Goal: Transaction & Acquisition: Purchase product/service

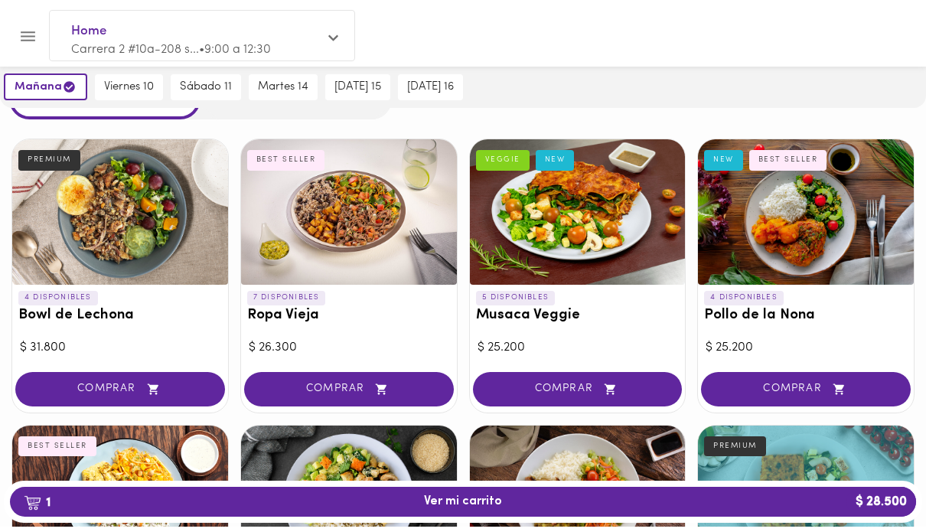
scroll to position [66, 0]
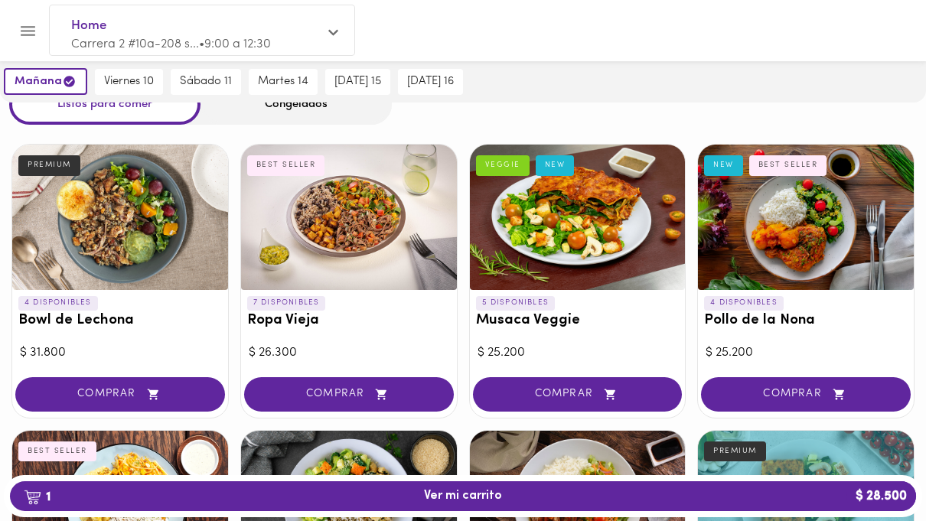
click at [379, 260] on div at bounding box center [349, 217] width 216 height 145
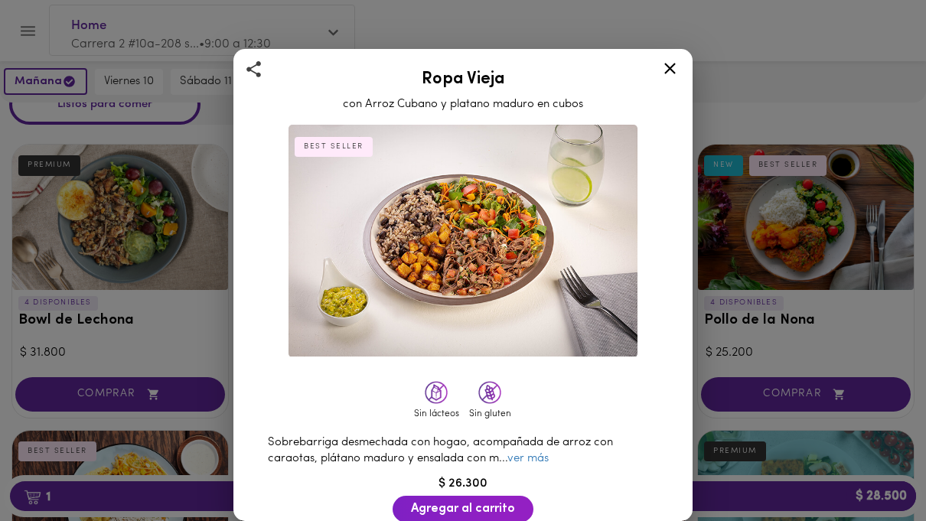
click at [459, 505] on span "Agregar al carrito" at bounding box center [463, 509] width 104 height 15
click at [726, 315] on div "Ropa Vieja con Arroz Cubano y platano maduro en cubos BEST SELLER Sin lácteos S…" at bounding box center [463, 260] width 926 height 521
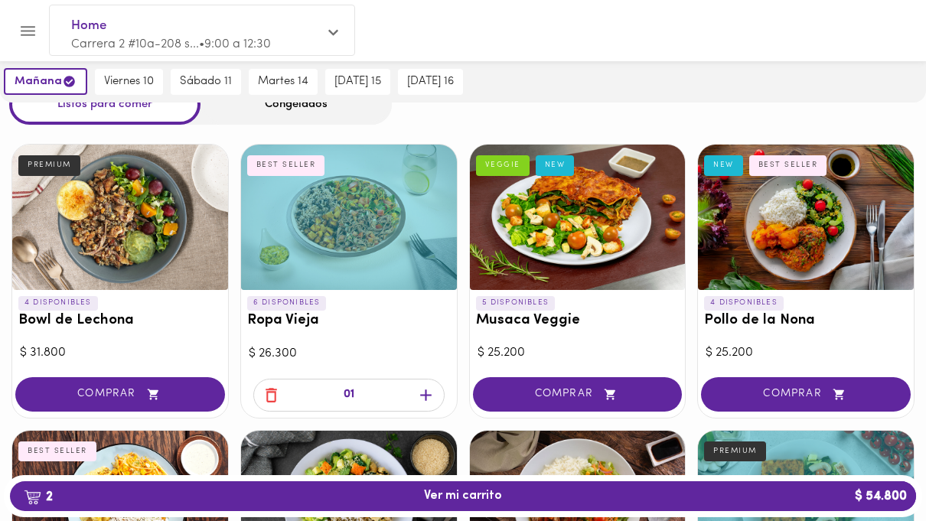
click at [517, 504] on span "2 Ver mi carrito $ 54.800" at bounding box center [463, 496] width 882 height 15
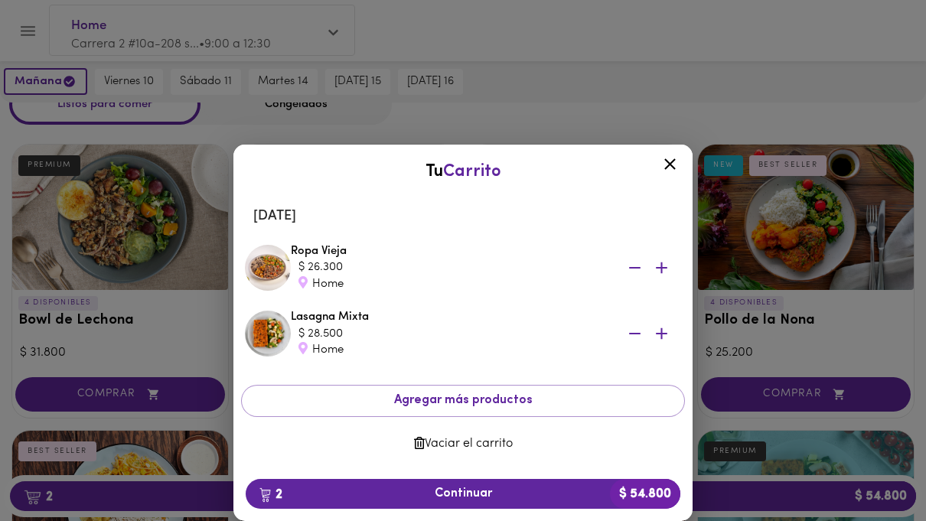
click at [677, 174] on icon at bounding box center [670, 164] width 19 height 19
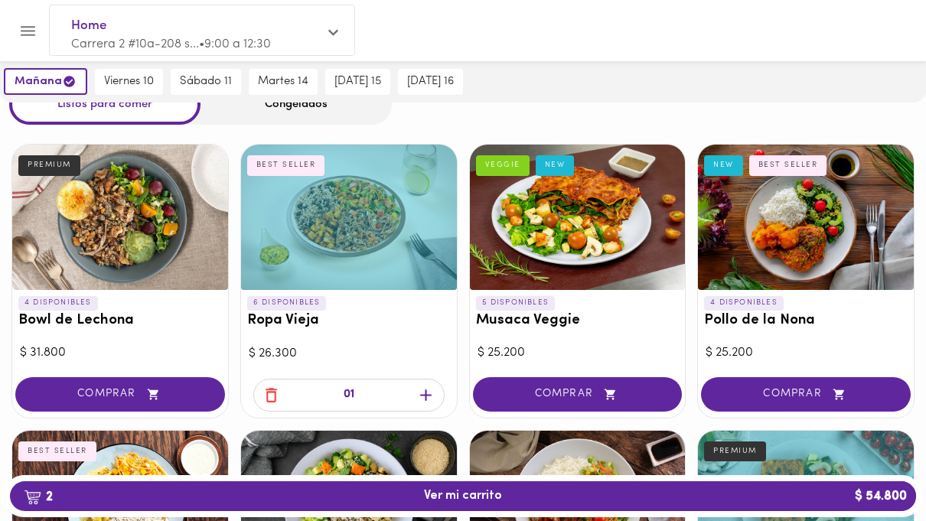
click at [126, 79] on span "viernes 10" at bounding box center [129, 82] width 50 height 14
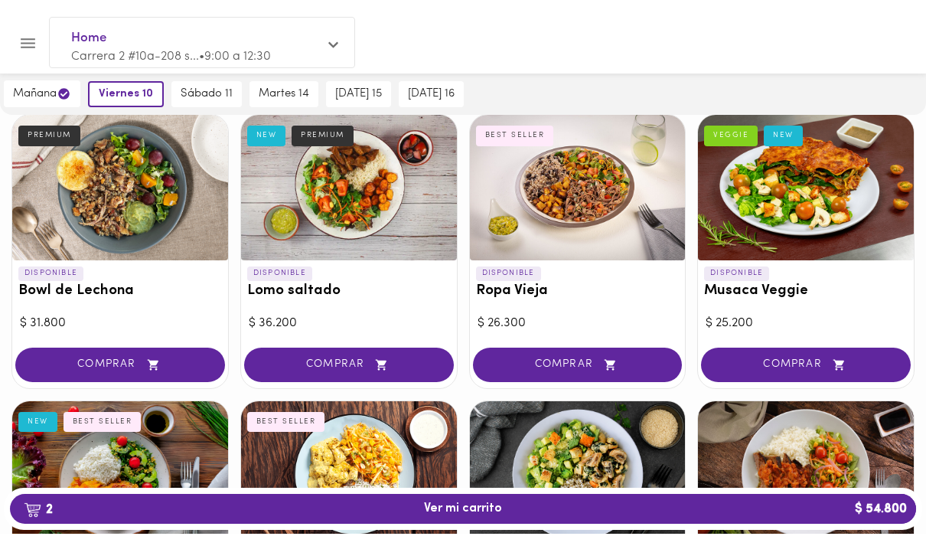
scroll to position [73, 0]
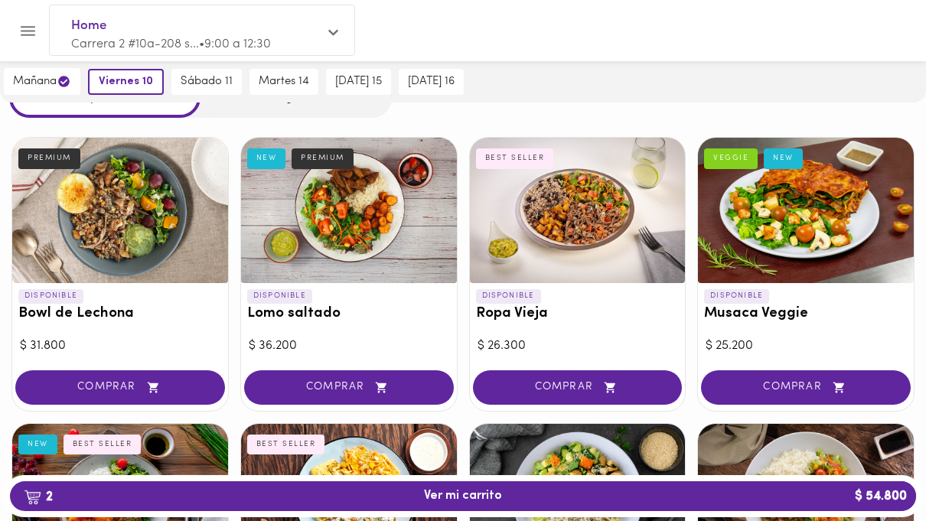
click at [131, 226] on div at bounding box center [120, 210] width 216 height 145
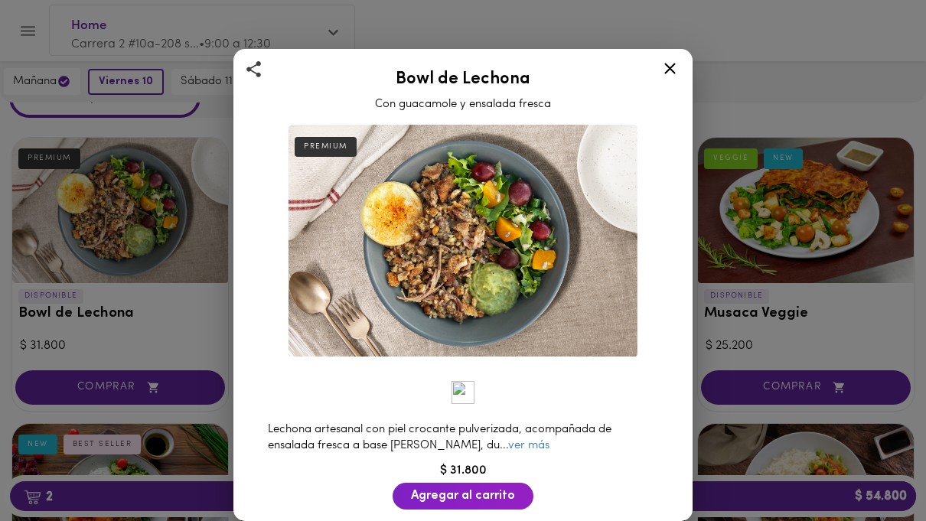
click at [730, 344] on div "Bowl de Lechona Con guacamole y ensalada fresca PREMIUM Lechona artesanal con p…" at bounding box center [463, 260] width 926 height 521
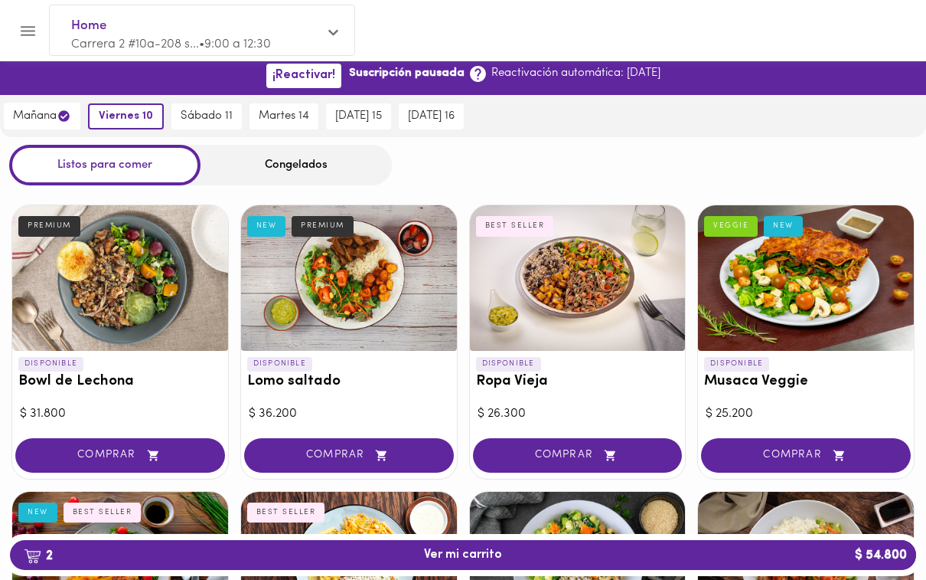
scroll to position [8, 0]
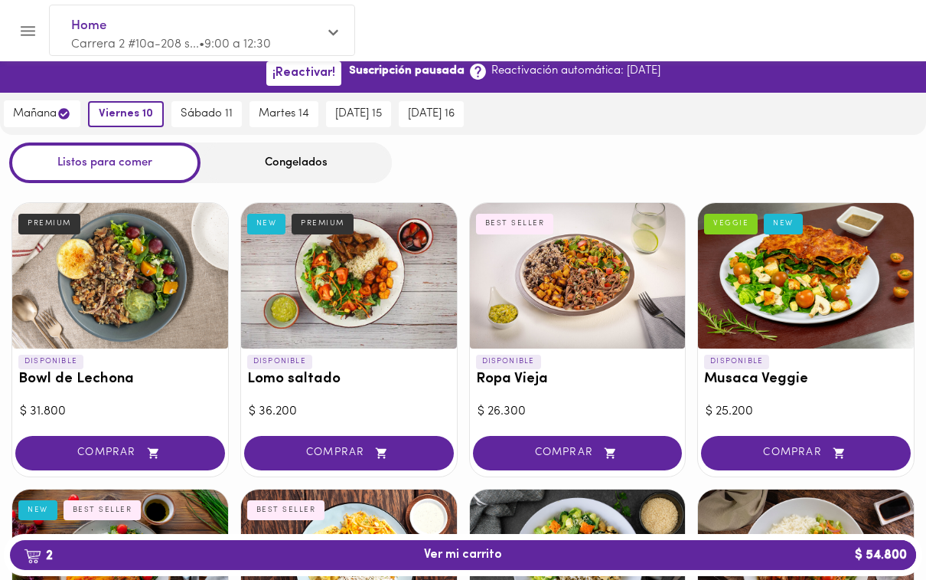
click at [594, 448] on span "COMPRAR" at bounding box center [577, 452] width 171 height 13
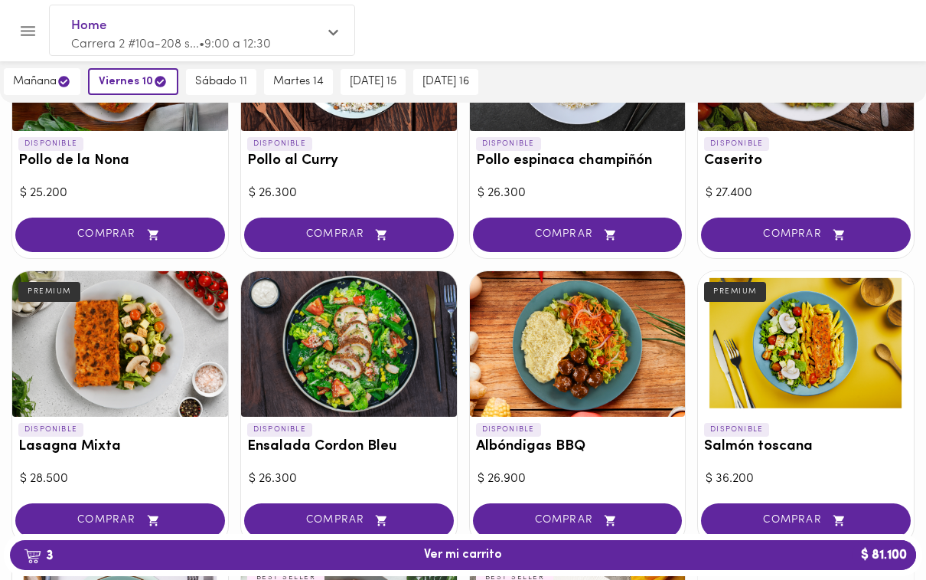
scroll to position [527, 0]
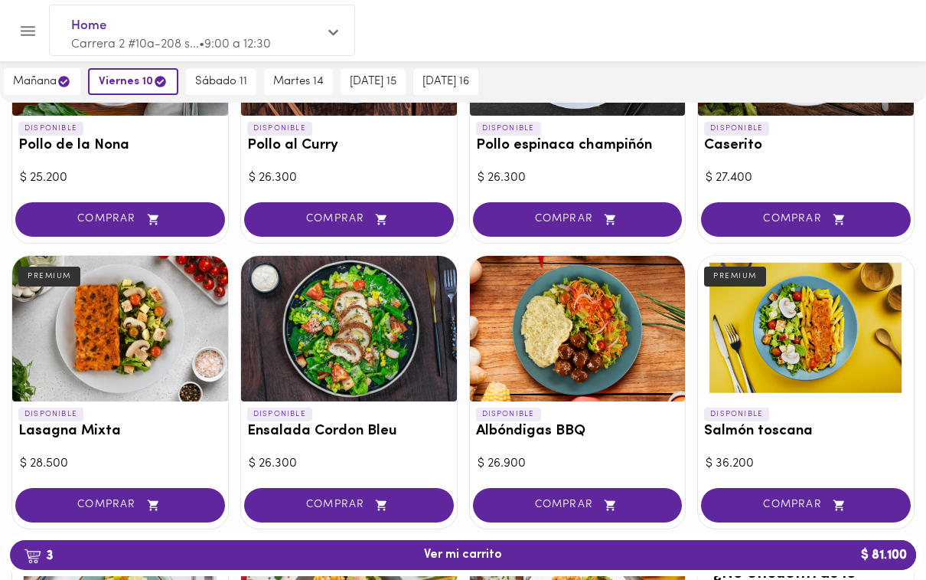
click at [591, 499] on span "COMPRAR" at bounding box center [577, 504] width 171 height 13
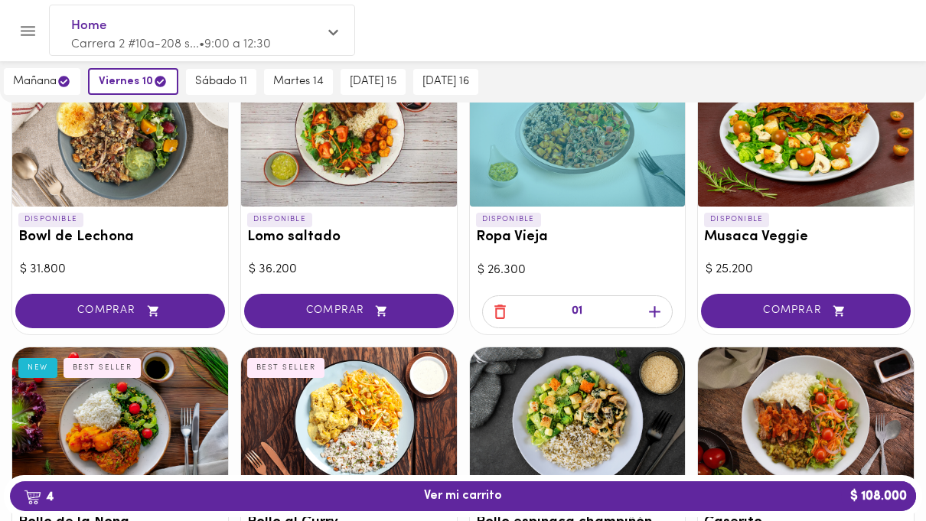
scroll to position [149, 0]
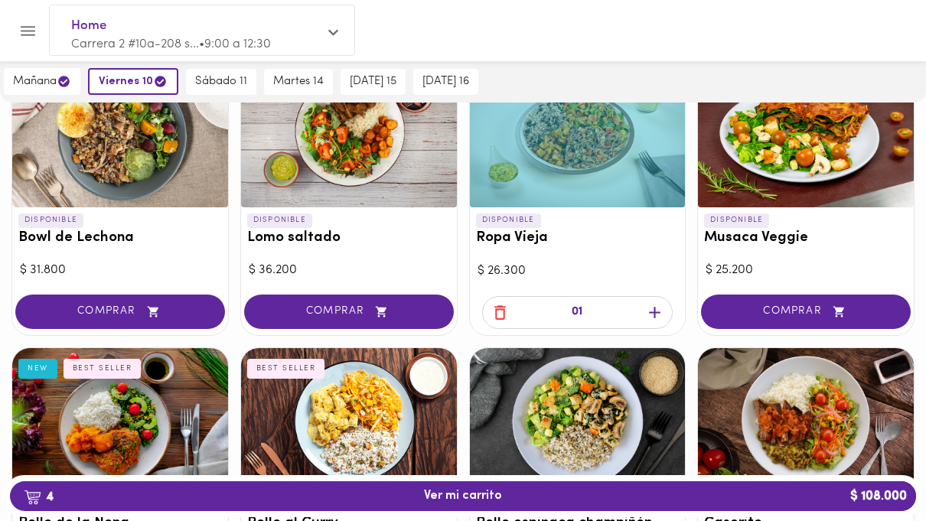
click at [485, 504] on span "4 Ver mi carrito $ 108.000" at bounding box center [463, 496] width 78 height 15
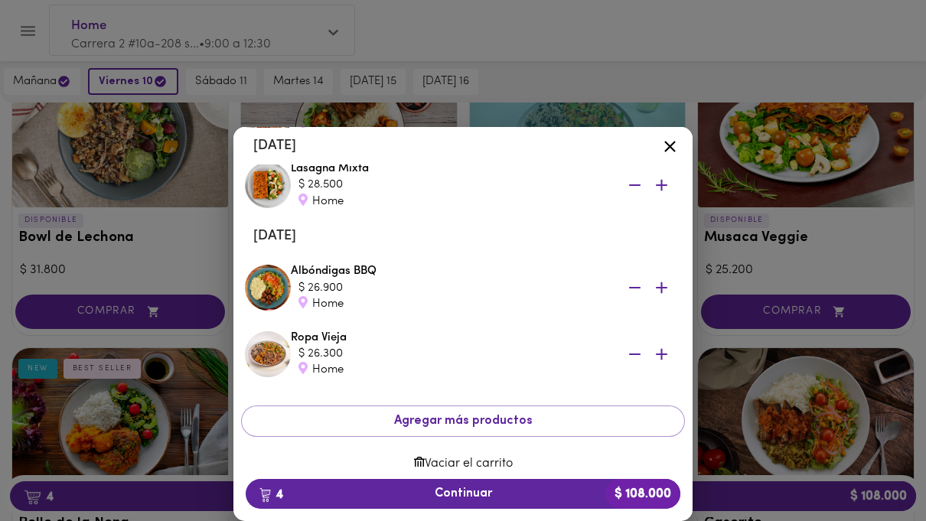
scroll to position [130, 0]
click at [486, 504] on button "4 Continuar $ 108.000" at bounding box center [463, 494] width 435 height 30
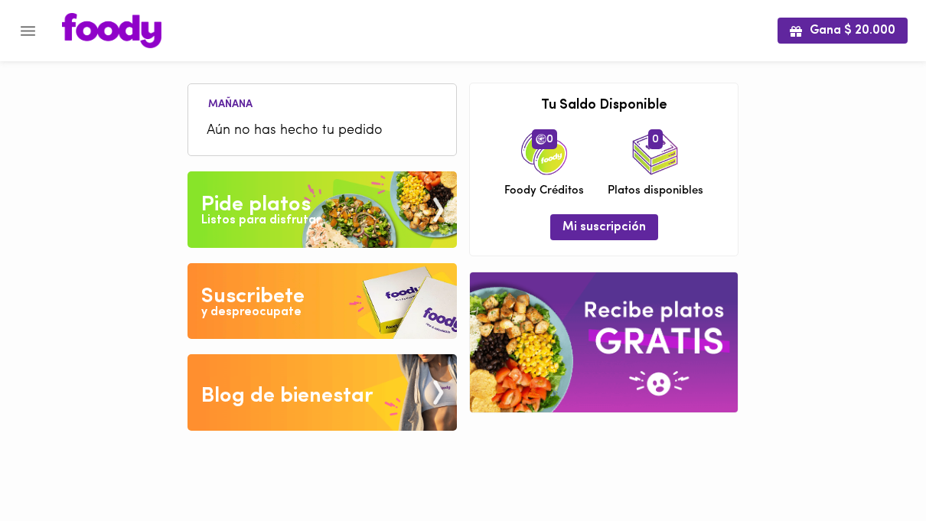
click at [23, 35] on icon "Menu" at bounding box center [28, 31] width 15 height 10
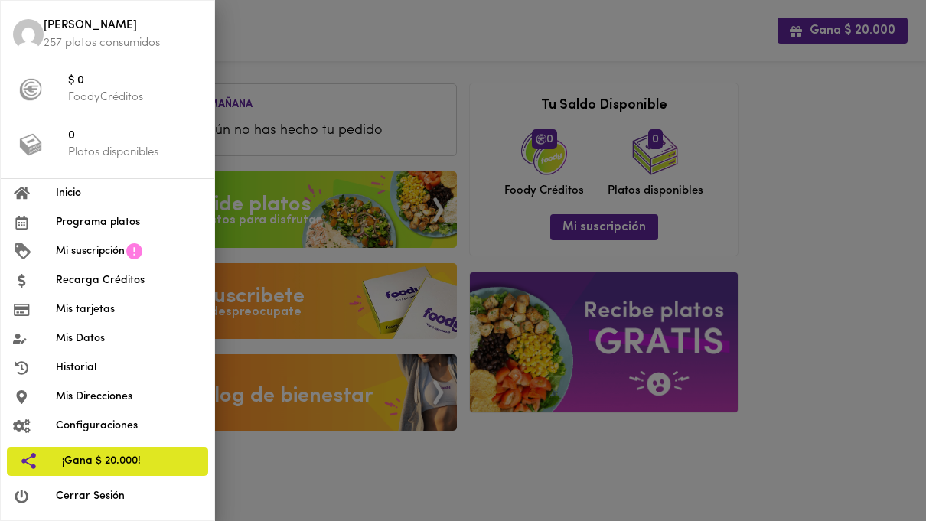
click at [103, 220] on span "Programa platos" at bounding box center [129, 222] width 146 height 16
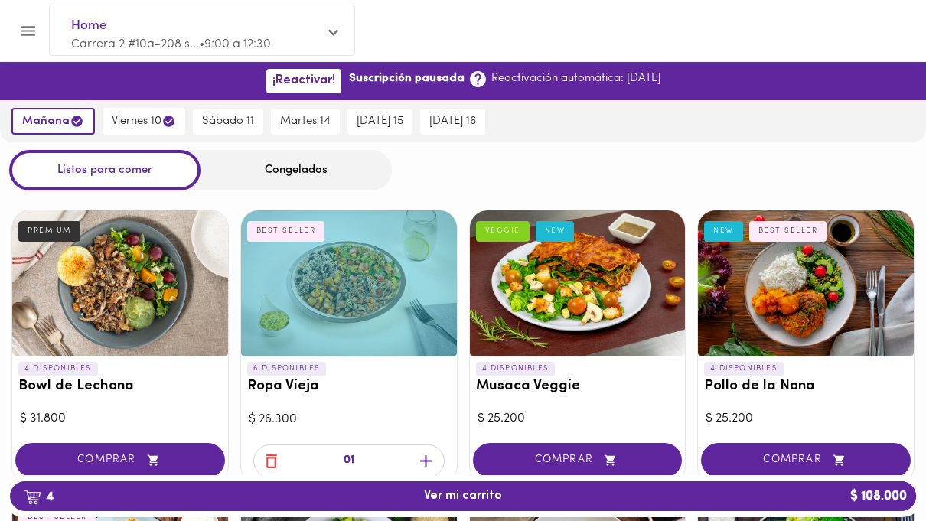
click at [475, 504] on span "4 Ver mi carrito $ 108.000" at bounding box center [463, 496] width 78 height 15
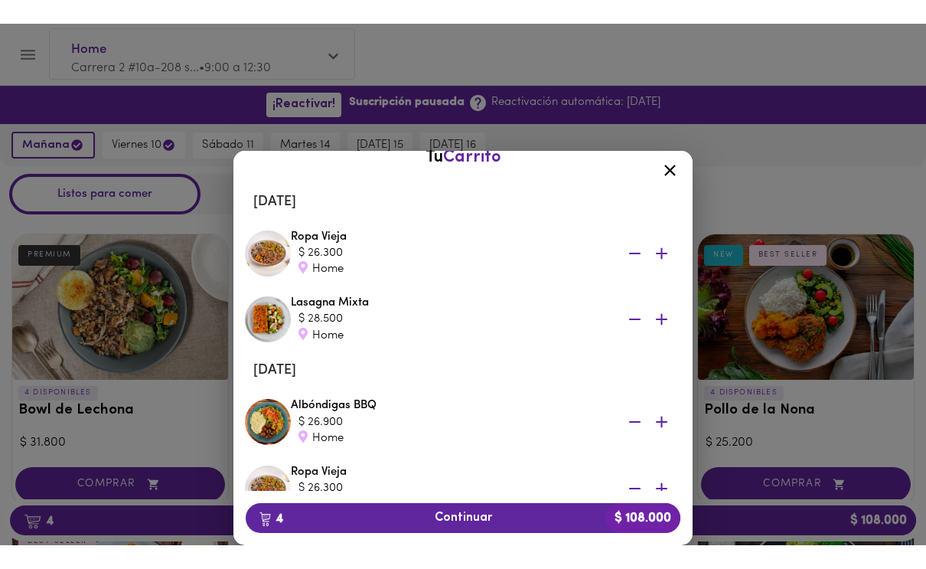
scroll to position [19, 0]
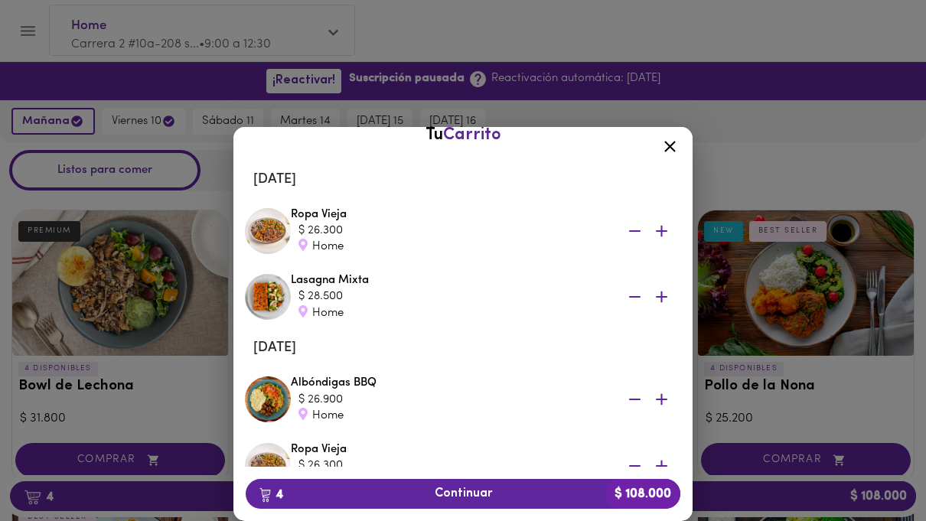
click at [630, 509] on b "$ 108.000" at bounding box center [643, 494] width 75 height 30
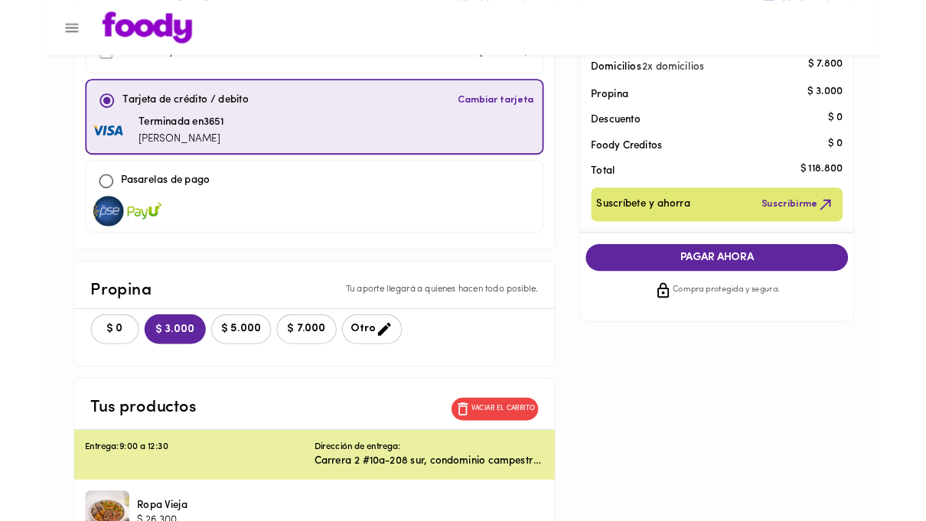
scroll to position [119, 0]
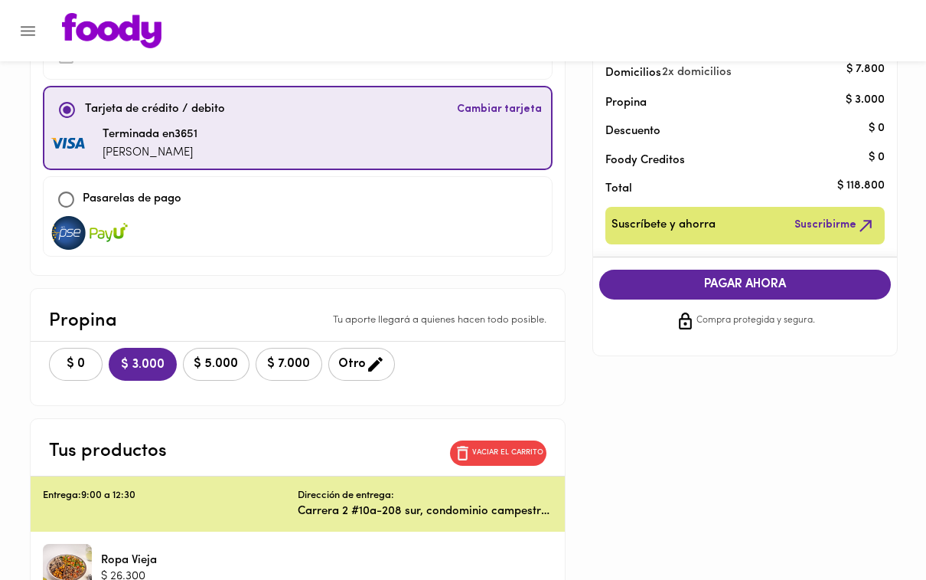
click at [70, 361] on span "$ 0" at bounding box center [76, 364] width 34 height 15
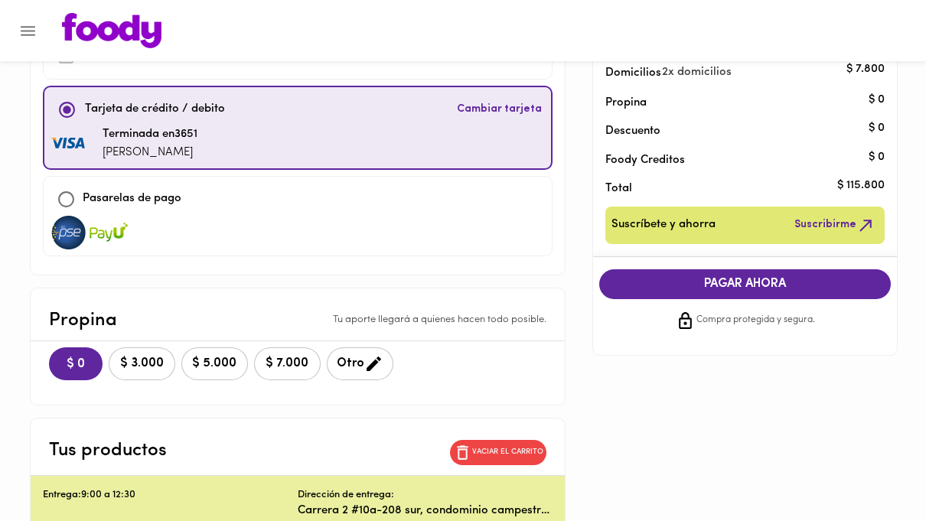
click at [680, 280] on span "PAGAR AHORA" at bounding box center [746, 284] width 262 height 15
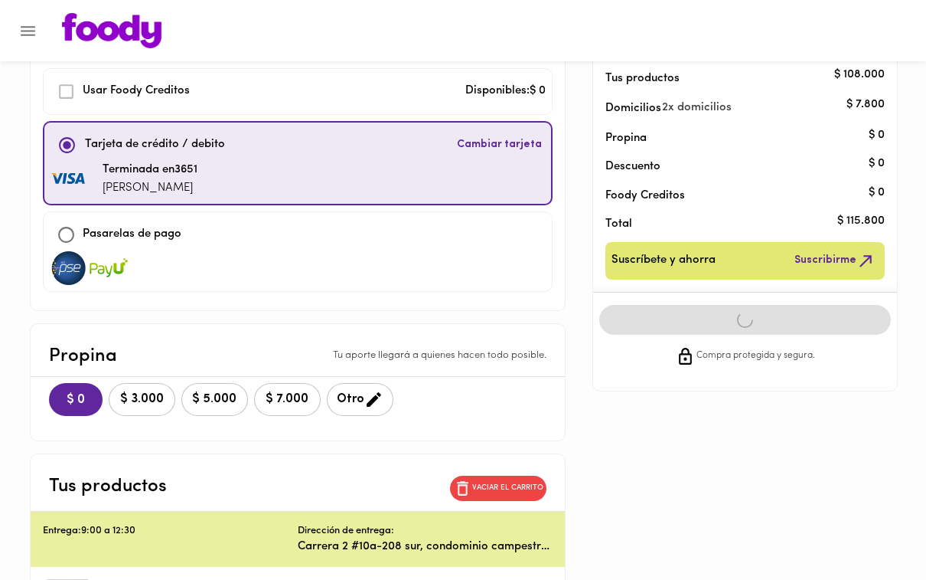
scroll to position [151, 0]
